Goal: Register for event/course

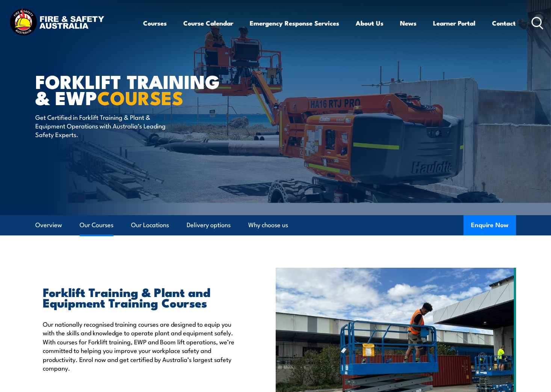
click at [107, 225] on link "Our Courses" at bounding box center [97, 225] width 34 height 20
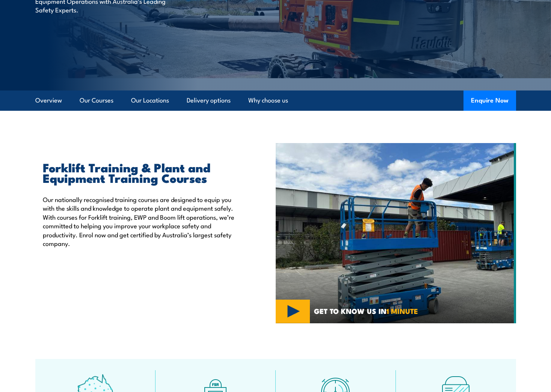
scroll to position [119, 0]
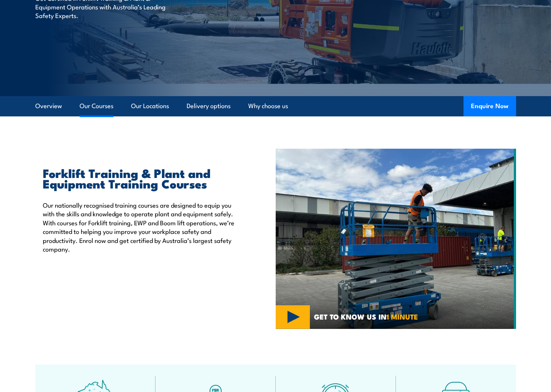
click at [98, 107] on link "Our Courses" at bounding box center [97, 106] width 34 height 20
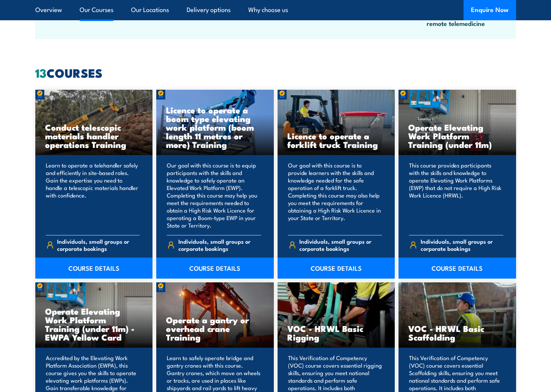
scroll to position [570, 0]
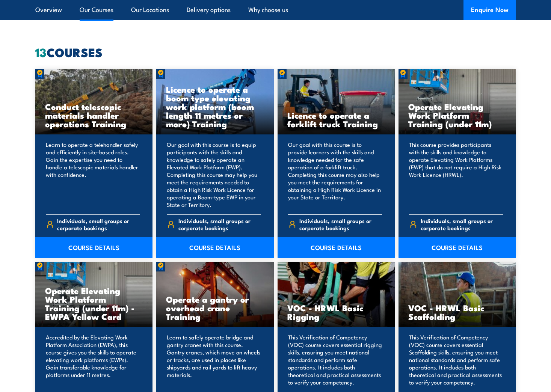
click at [312, 123] on h3 "Licence to operate a forklift truck Training" at bounding box center [336, 119] width 98 height 17
click at [322, 246] on link "COURSE DETAILS" at bounding box center [337, 247] width 118 height 21
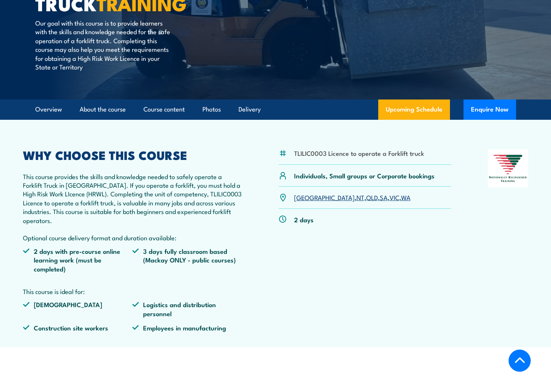
scroll to position [150, 0]
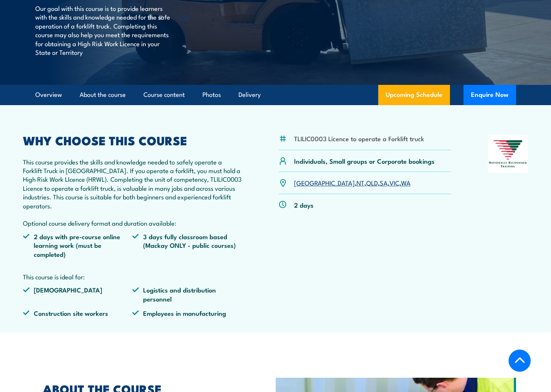
click at [380, 183] on link "SA" at bounding box center [384, 182] width 8 height 9
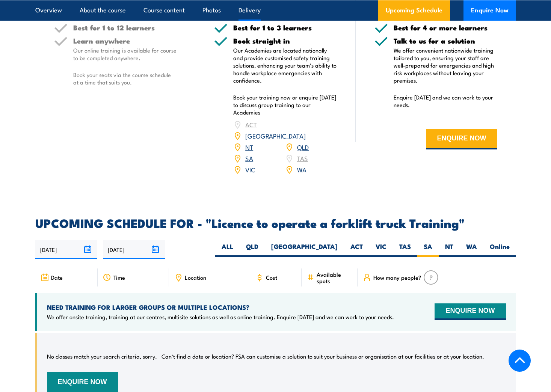
scroll to position [1026, 0]
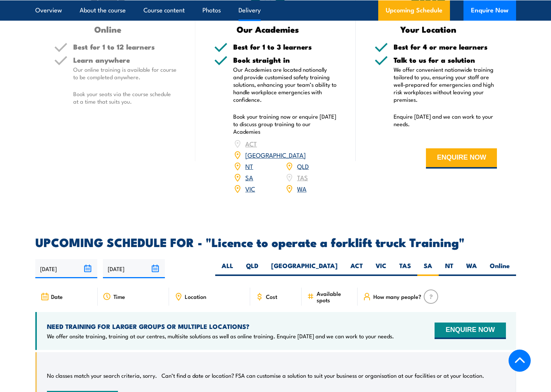
click at [248, 173] on link "SA" at bounding box center [249, 177] width 8 height 9
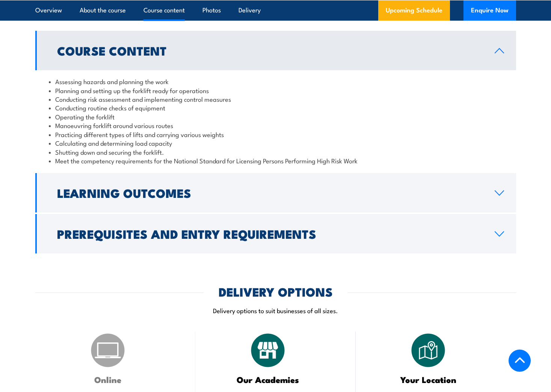
scroll to position [538, 0]
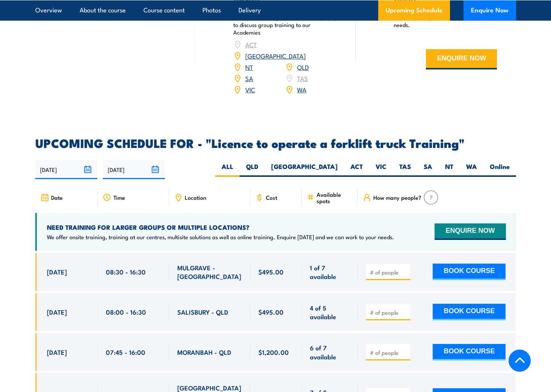
scroll to position [1127, 0]
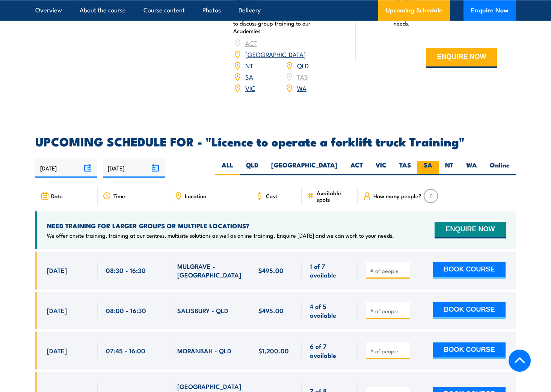
click at [426, 161] on label "SA" at bounding box center [427, 168] width 21 height 15
click at [432, 161] on input "SA" at bounding box center [434, 163] width 5 height 5
radio input "true"
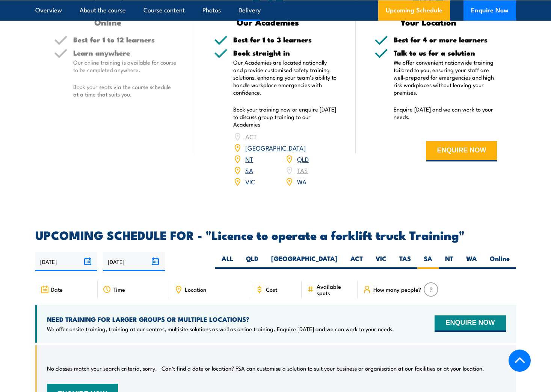
scroll to position [1064, 0]
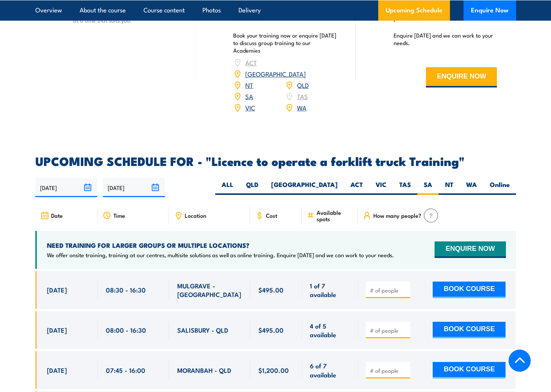
scroll to position [1127, 0]
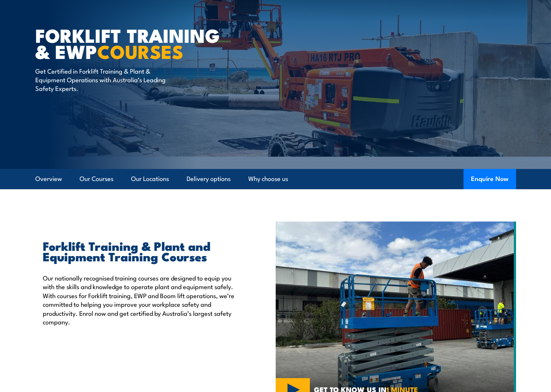
scroll to position [35, 0]
